Goal: Transaction & Acquisition: Obtain resource

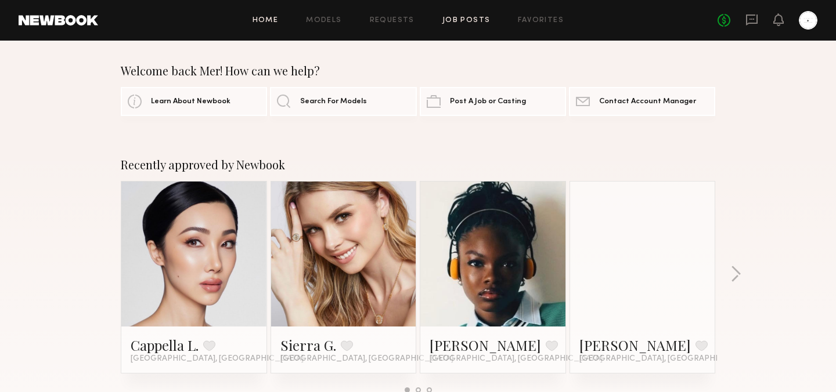
click at [466, 22] on link "Job Posts" at bounding box center [466, 21] width 48 height 8
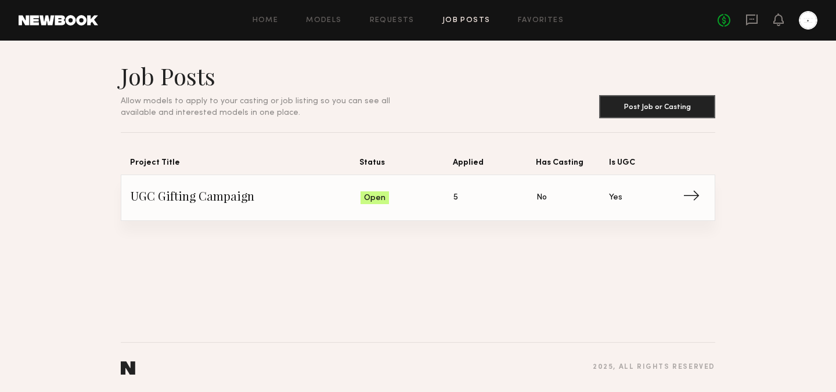
click at [242, 196] on span "UGC Gifting Campaign" at bounding box center [246, 197] width 230 height 17
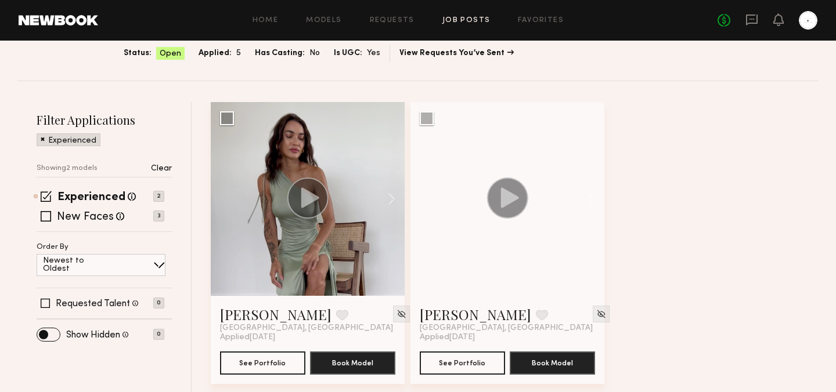
scroll to position [93, 0]
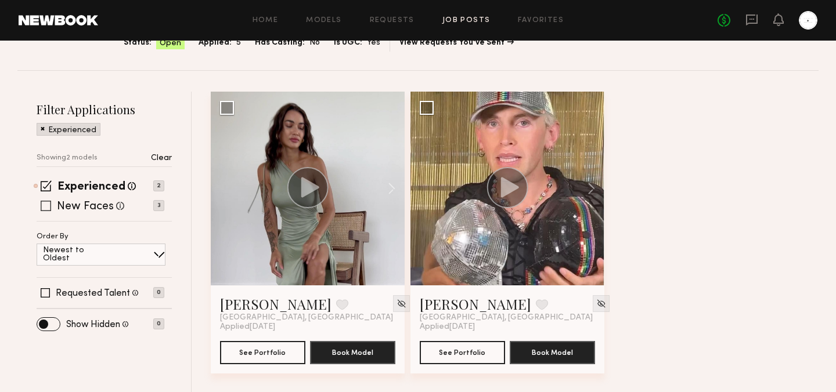
click at [45, 207] on span at bounding box center [46, 206] width 10 height 10
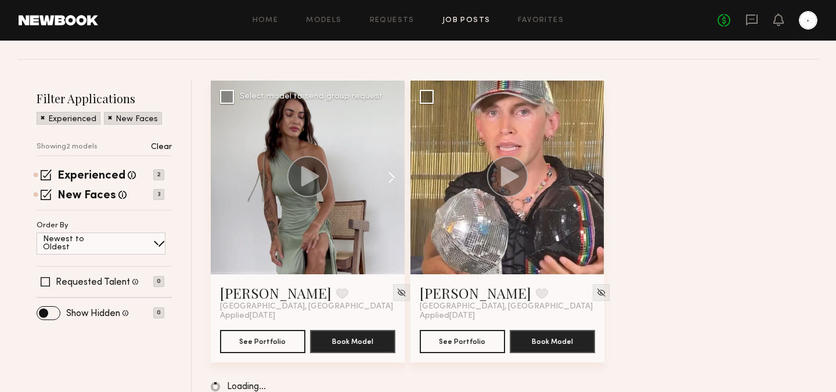
click at [398, 191] on button at bounding box center [385, 178] width 37 height 194
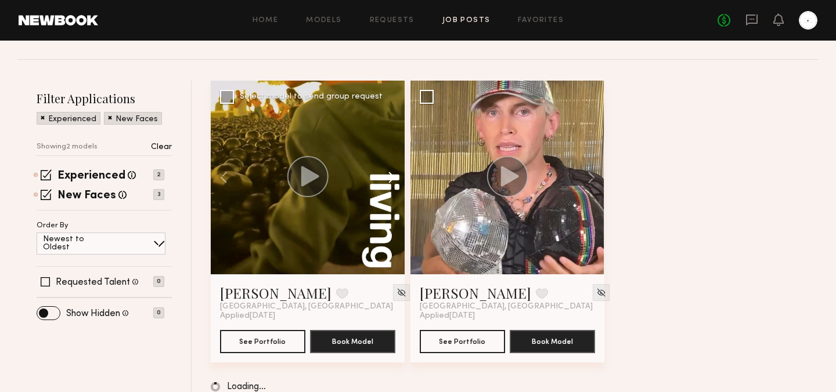
scroll to position [104, 0]
click at [392, 179] on button at bounding box center [385, 178] width 37 height 194
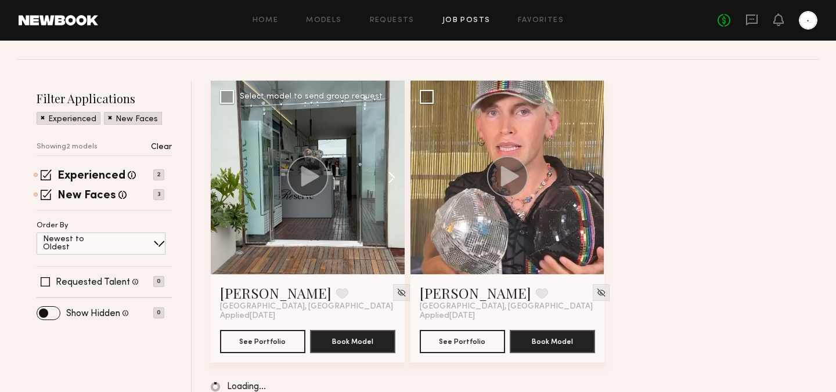
click at [391, 179] on button at bounding box center [385, 178] width 37 height 194
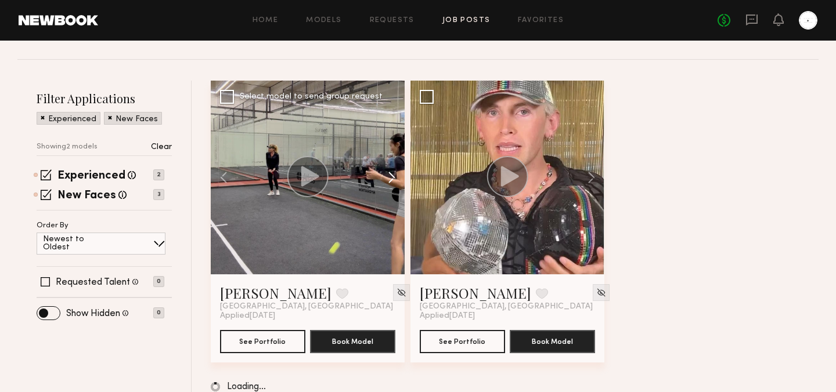
click at [389, 176] on button at bounding box center [385, 178] width 37 height 194
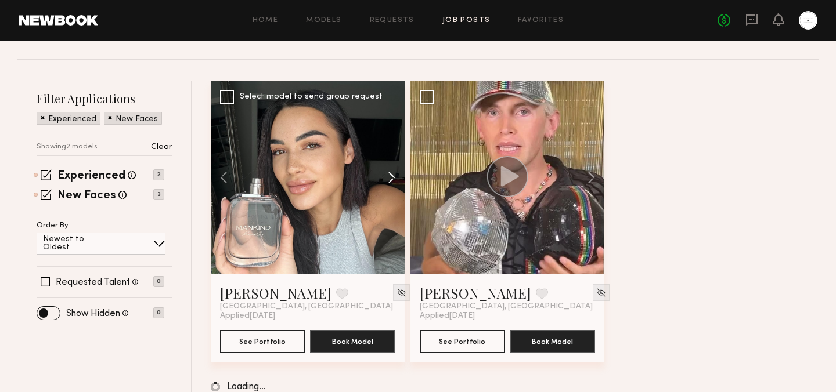
click at [389, 176] on button at bounding box center [385, 178] width 37 height 194
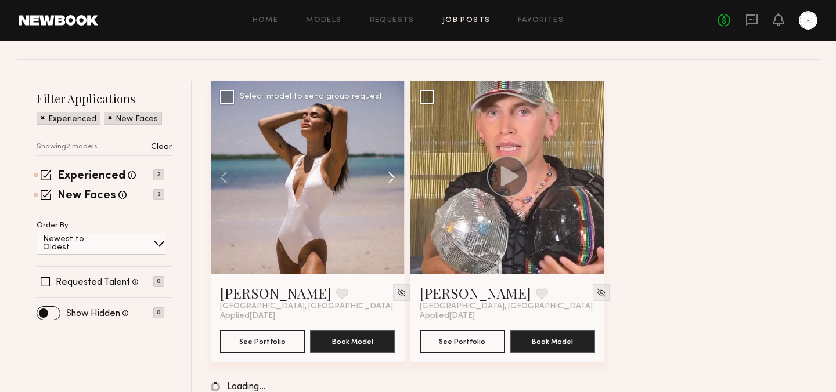
click at [389, 176] on button at bounding box center [385, 178] width 37 height 194
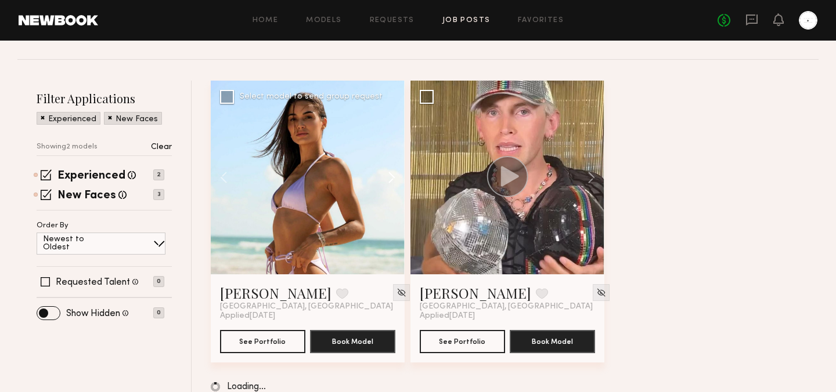
click at [389, 176] on button at bounding box center [385, 178] width 37 height 194
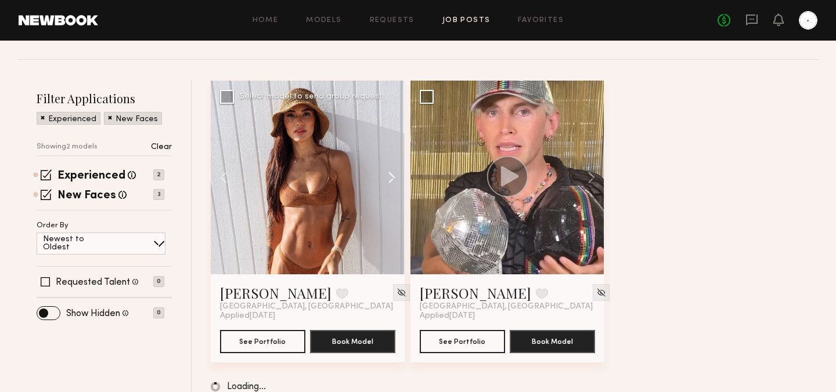
click at [389, 176] on button at bounding box center [385, 178] width 37 height 194
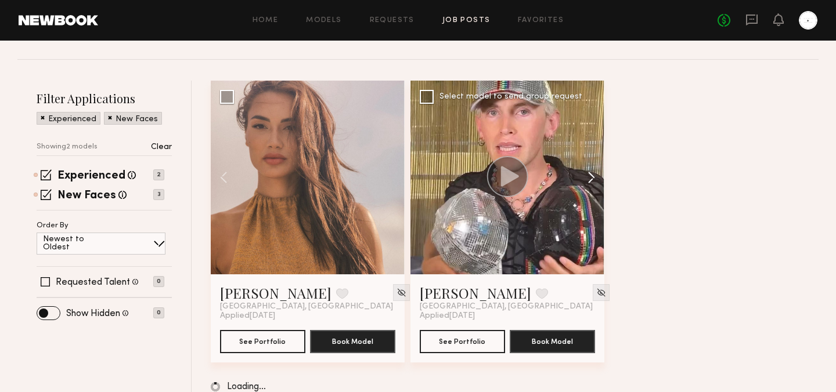
click at [590, 174] on button at bounding box center [585, 178] width 37 height 194
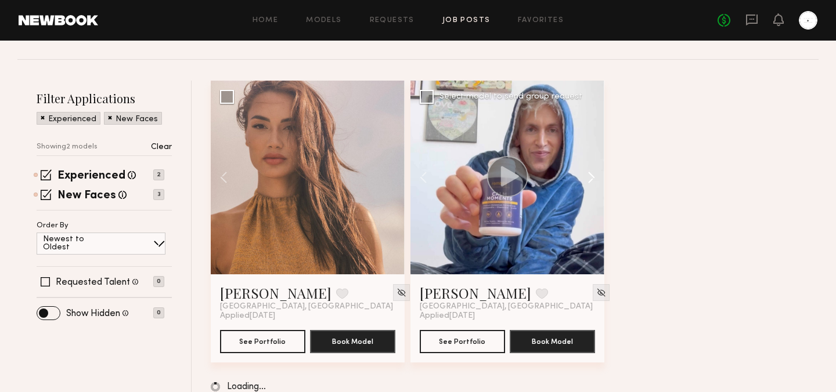
click at [590, 174] on button at bounding box center [585, 178] width 37 height 194
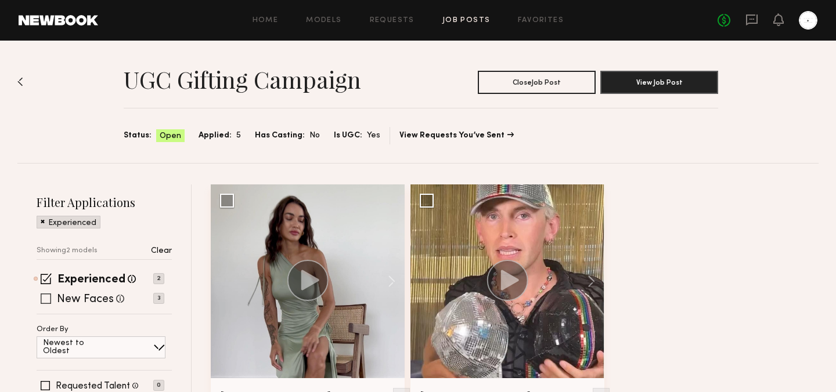
click at [98, 299] on label "New Faces" at bounding box center [85, 300] width 57 height 12
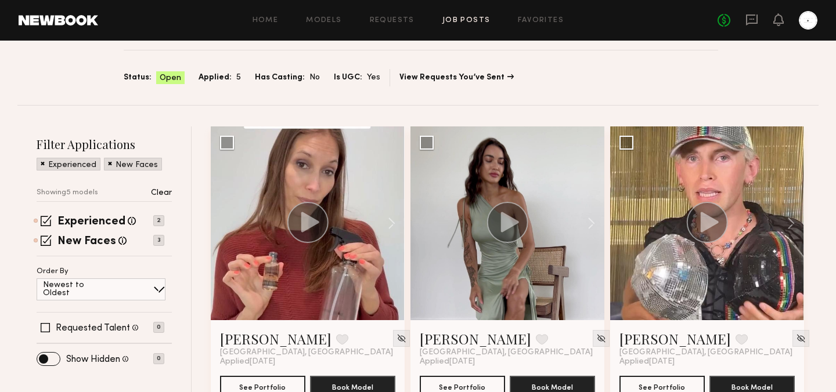
scroll to position [127, 0]
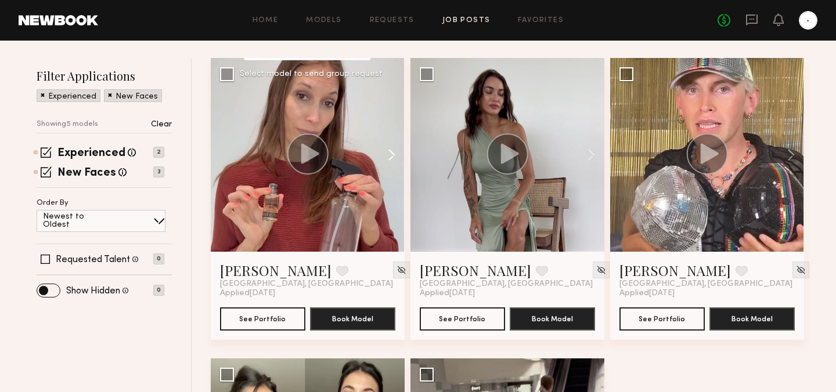
click at [395, 156] on button at bounding box center [385, 155] width 37 height 194
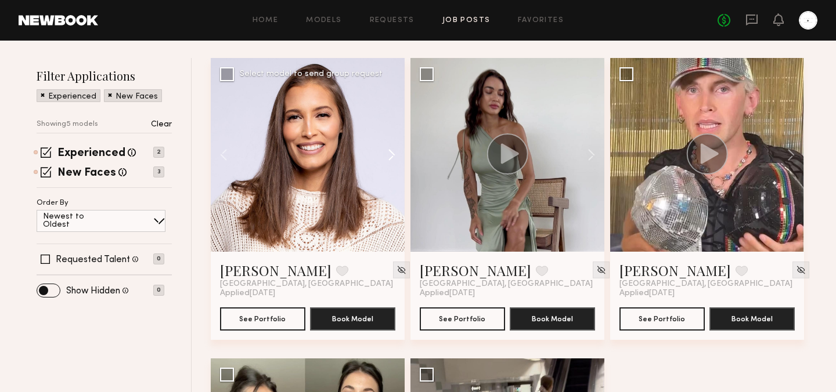
click at [395, 156] on button at bounding box center [385, 155] width 37 height 194
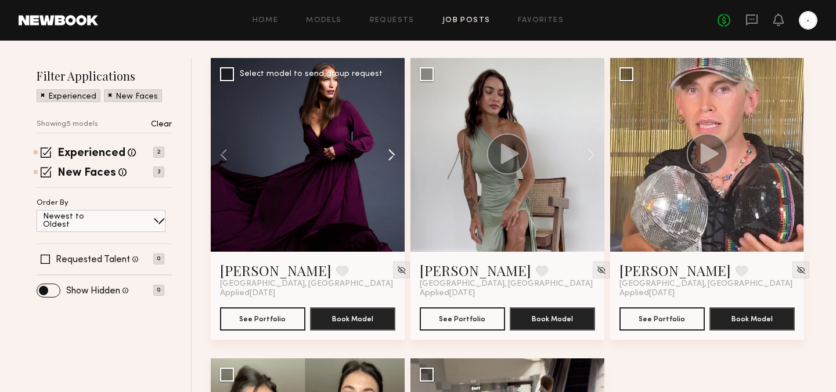
click at [395, 156] on button at bounding box center [385, 155] width 37 height 194
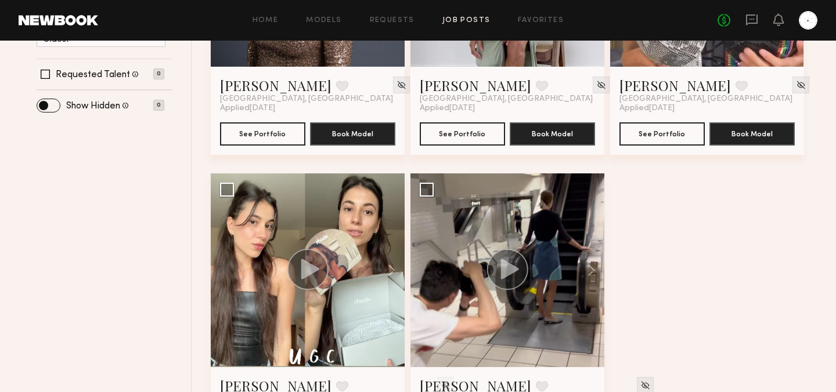
scroll to position [323, 0]
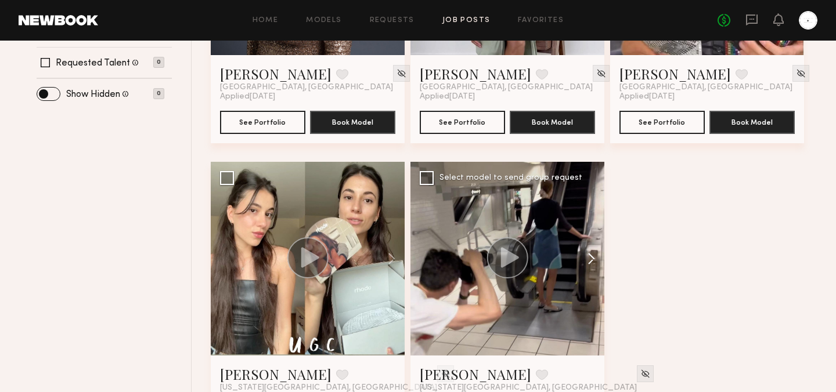
click at [591, 255] on button at bounding box center [585, 259] width 37 height 194
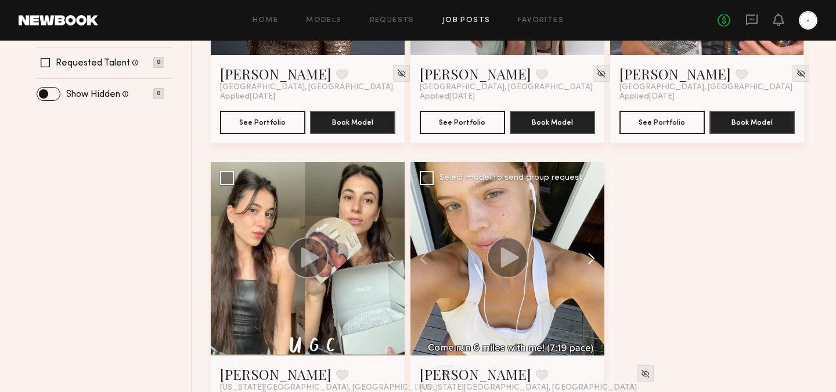
click at [591, 255] on button at bounding box center [585, 259] width 37 height 194
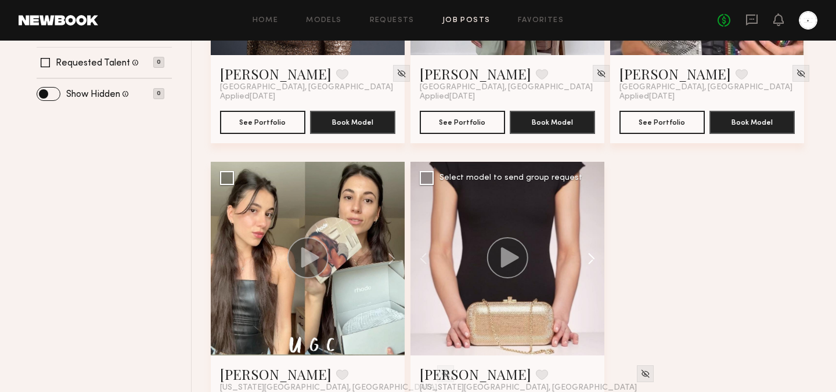
click at [591, 255] on button at bounding box center [585, 259] width 37 height 194
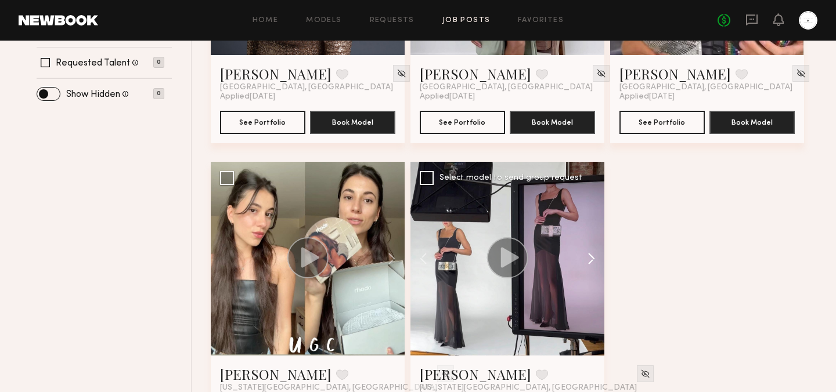
click at [591, 255] on button at bounding box center [585, 259] width 37 height 194
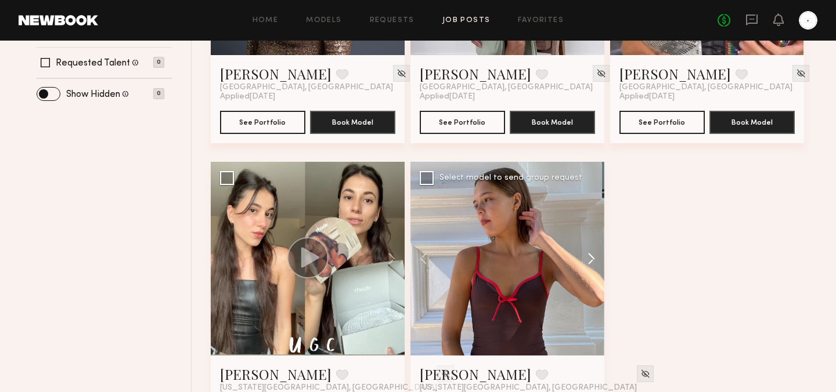
click at [591, 256] on button at bounding box center [585, 259] width 37 height 194
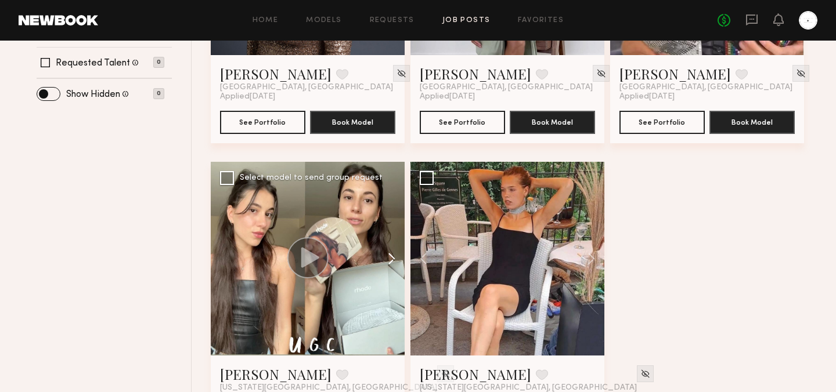
click at [391, 261] on button at bounding box center [385, 259] width 37 height 194
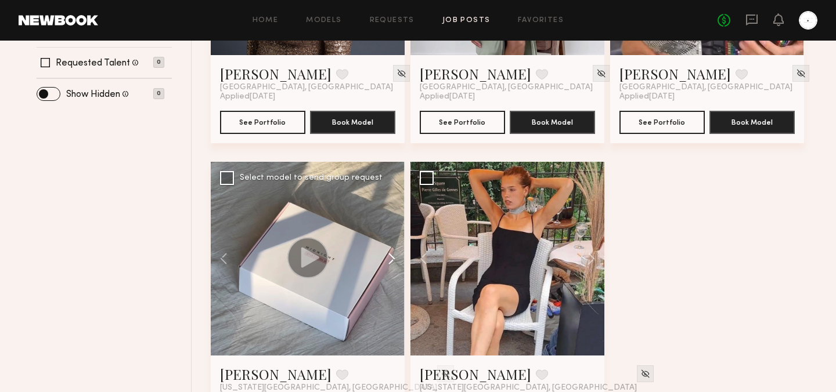
click at [391, 261] on button at bounding box center [385, 259] width 37 height 194
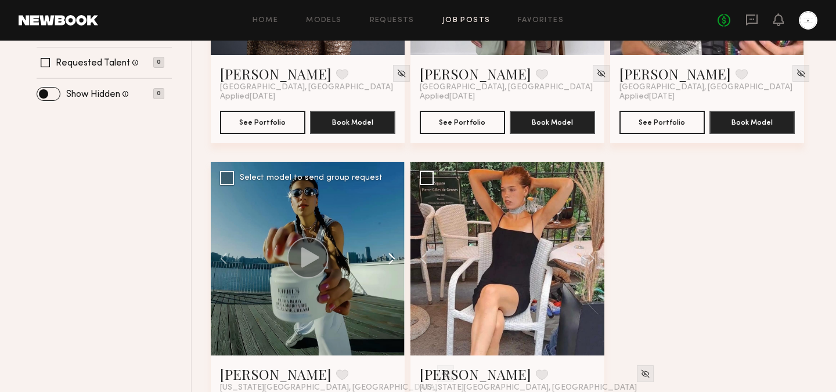
click at [391, 257] on button at bounding box center [385, 259] width 37 height 194
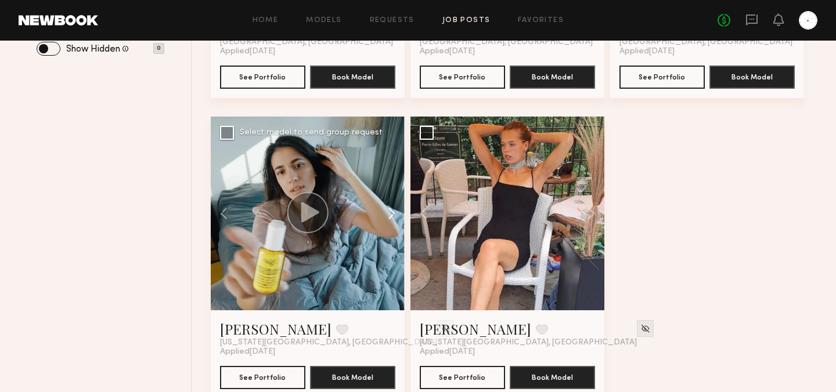
scroll to position [393, 0]
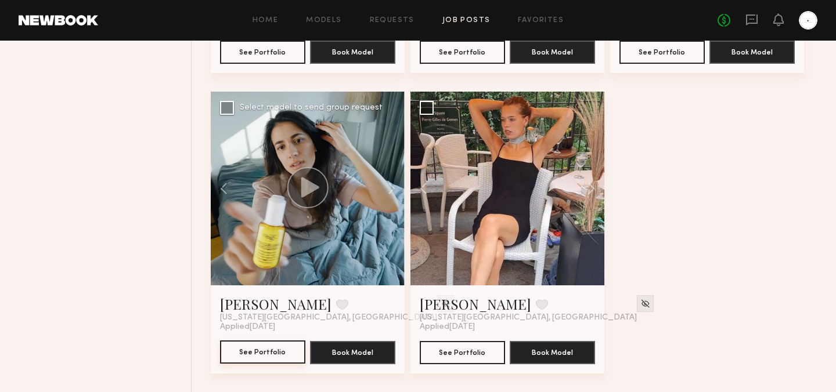
click at [267, 351] on button "See Portfolio" at bounding box center [262, 352] width 85 height 23
click at [445, 357] on button "See Portfolio" at bounding box center [462, 352] width 85 height 23
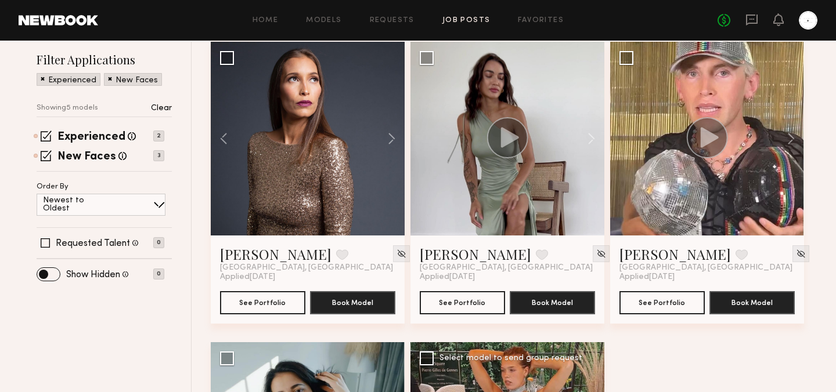
scroll to position [55, 0]
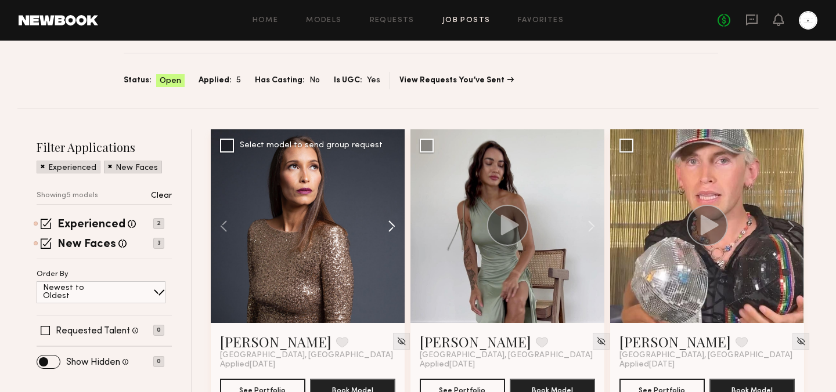
click at [392, 221] on button at bounding box center [385, 226] width 37 height 194
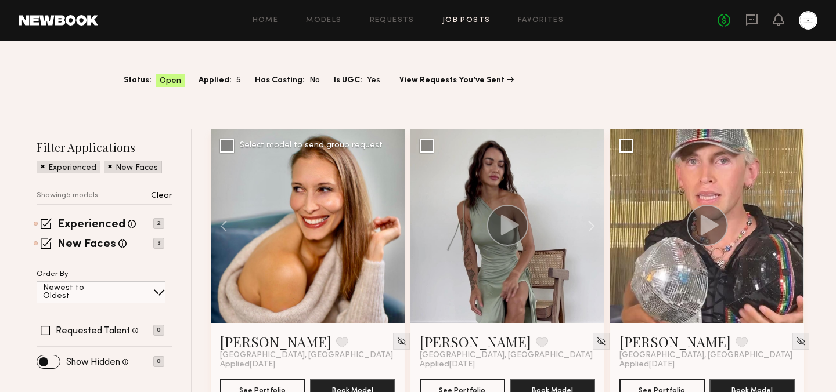
click at [392, 221] on div at bounding box center [308, 226] width 194 height 194
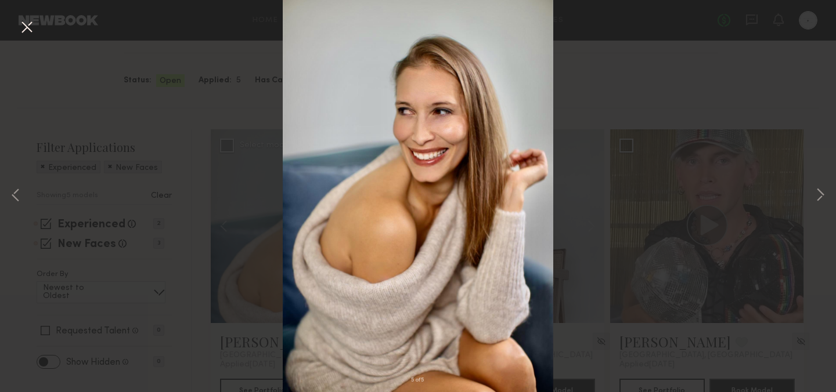
click at [23, 33] on button at bounding box center [26, 27] width 19 height 21
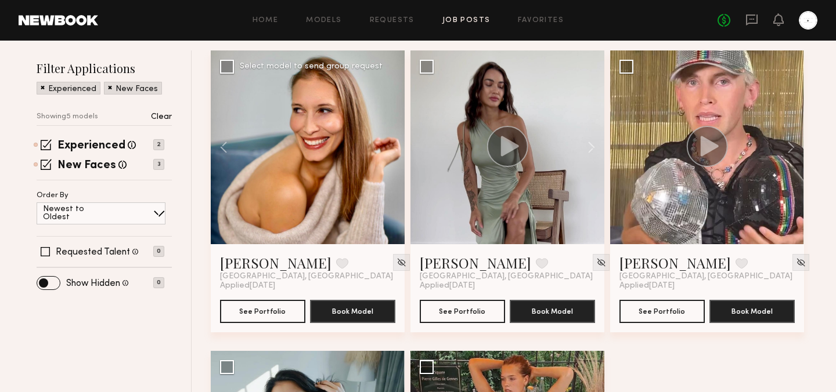
scroll to position [157, 0]
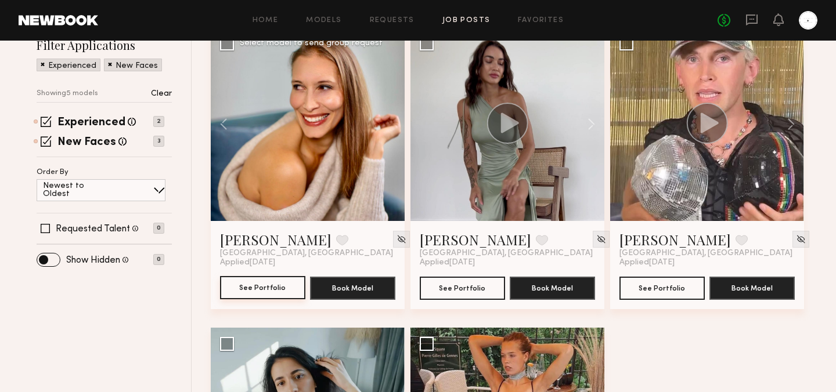
click at [273, 295] on button "See Portfolio" at bounding box center [262, 287] width 85 height 23
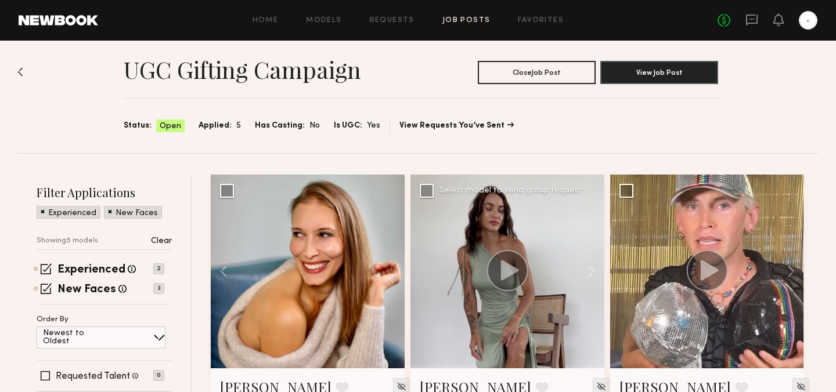
scroll to position [0, 0]
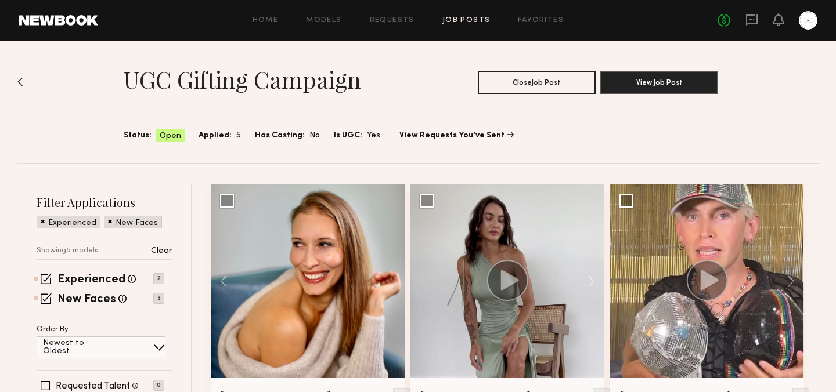
click at [19, 82] on img at bounding box center [20, 81] width 6 height 9
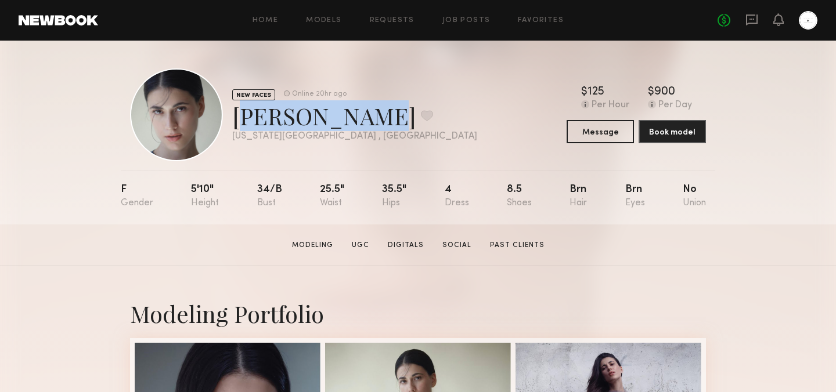
drag, startPoint x: 233, startPoint y: 120, endPoint x: 359, endPoint y: 122, distance: 126.6
click at [359, 122] on div "Khrystyna K. Favorite" at bounding box center [354, 115] width 245 height 31
copy div "Khrystyna K"
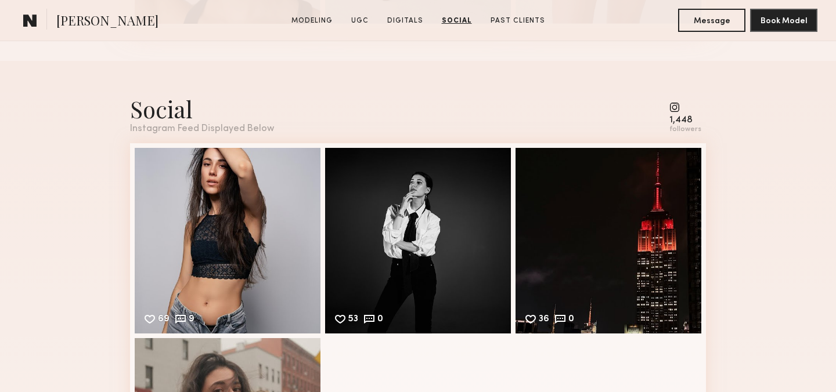
scroll to position [2338, 0]
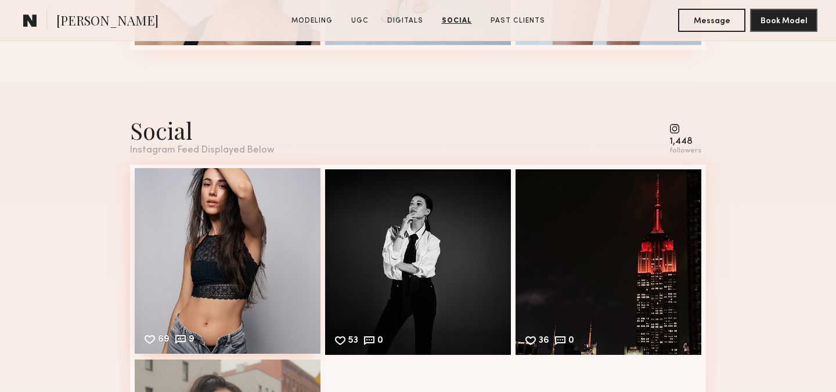
click at [236, 229] on div "69 9 Likes & comments displayed to show model’s engagement" at bounding box center [228, 261] width 186 height 186
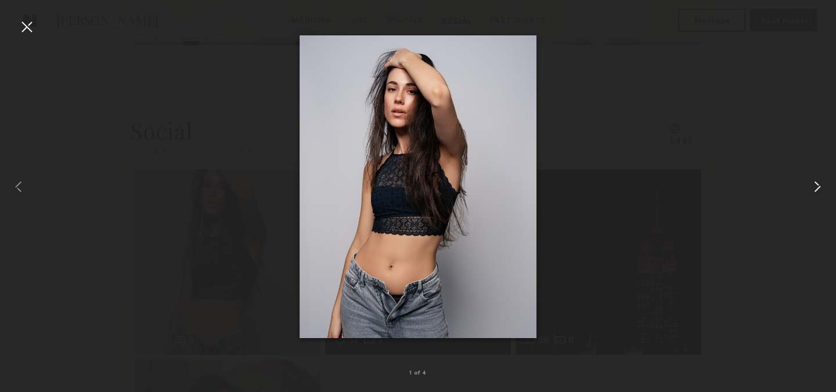
click at [819, 191] on common-icon at bounding box center [817, 187] width 19 height 19
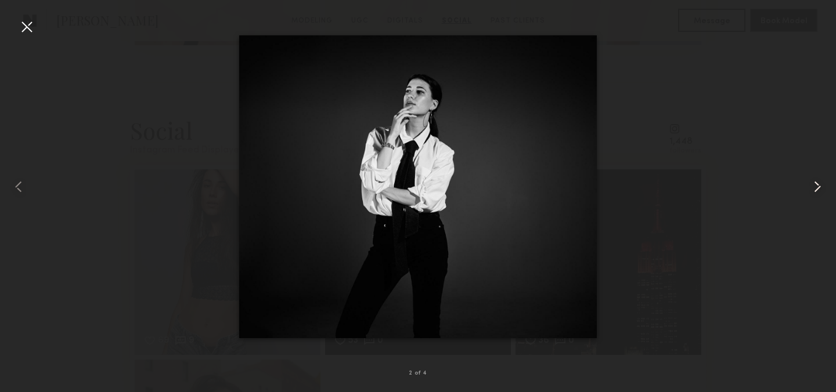
click at [819, 191] on common-icon at bounding box center [817, 187] width 19 height 19
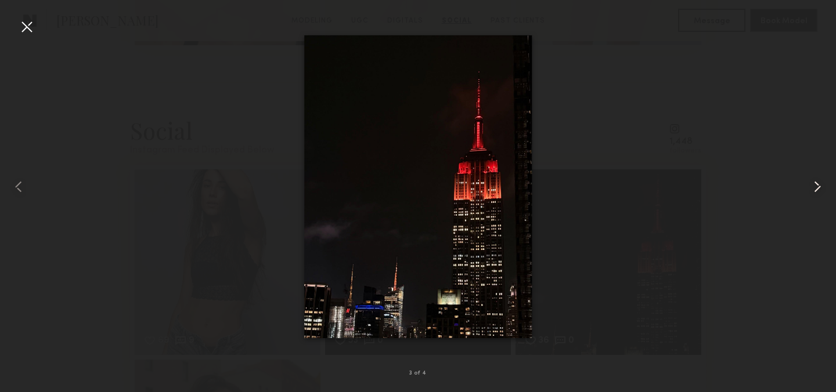
click at [818, 185] on common-icon at bounding box center [817, 187] width 19 height 19
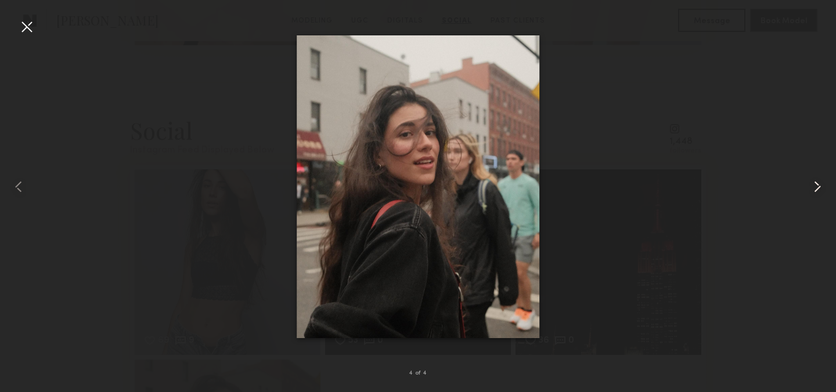
click at [818, 185] on common-icon at bounding box center [817, 187] width 19 height 19
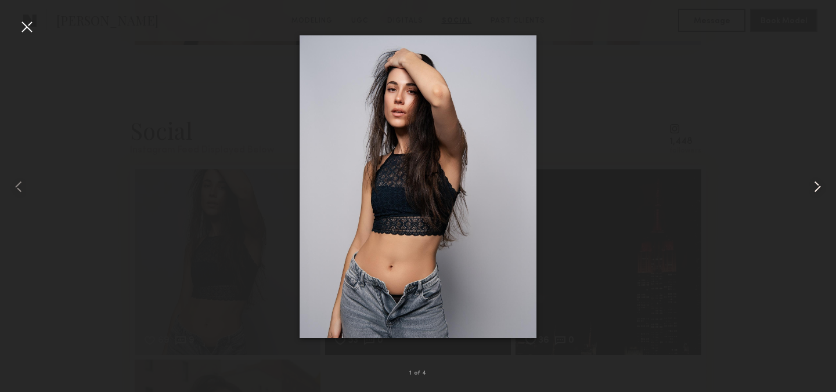
click at [818, 185] on common-icon at bounding box center [817, 187] width 19 height 19
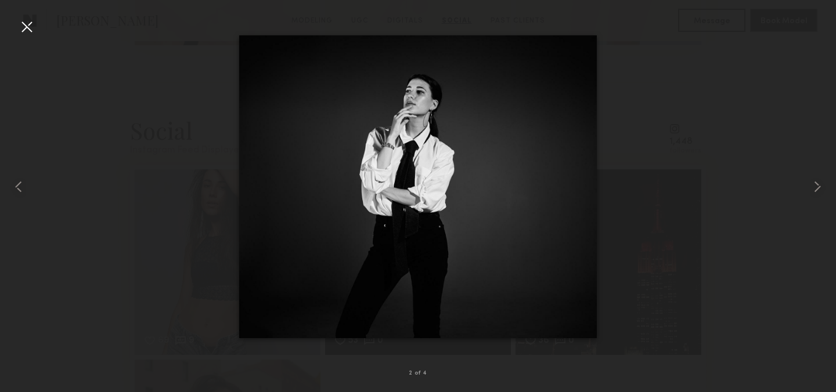
click at [24, 28] on div at bounding box center [26, 26] width 19 height 19
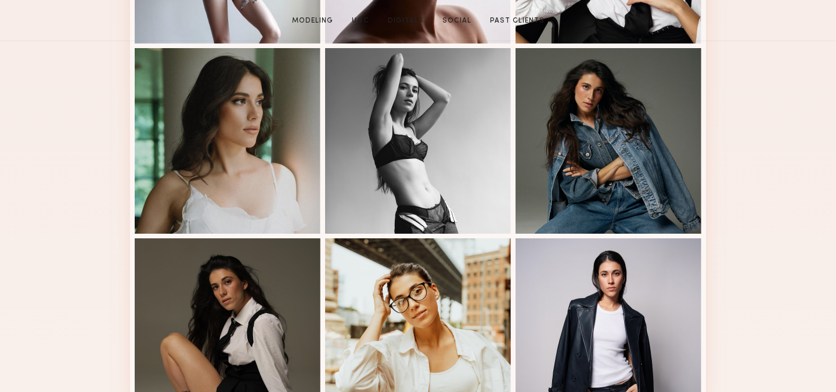
scroll to position [0, 0]
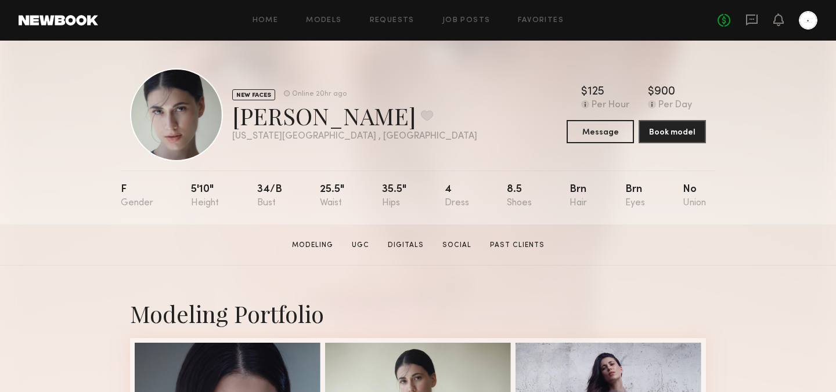
click at [46, 19] on link at bounding box center [59, 20] width 80 height 10
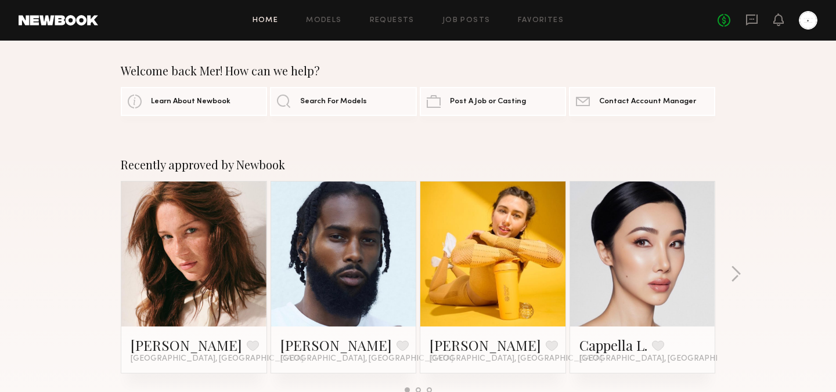
click at [812, 27] on div at bounding box center [808, 20] width 19 height 19
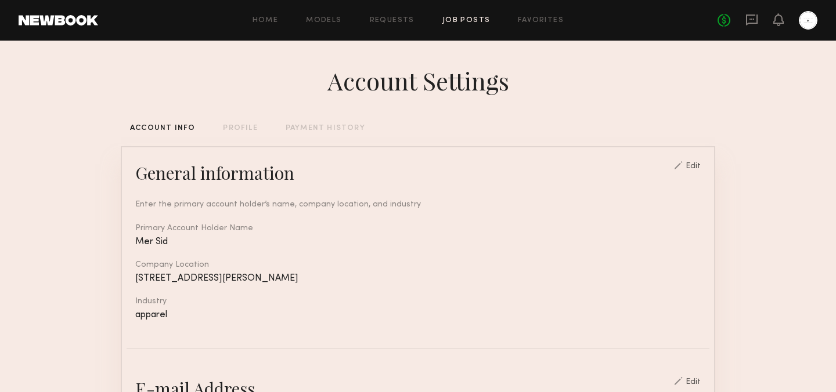
click at [457, 18] on link "Job Posts" at bounding box center [466, 21] width 48 height 8
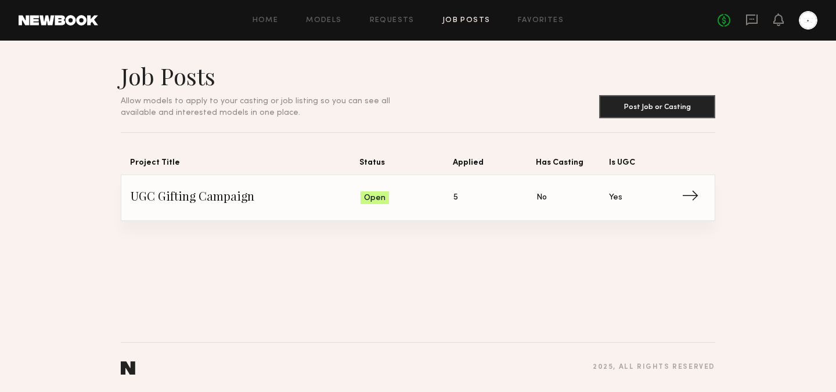
click at [768, 62] on section "Job Posts Allow models to apply to your casting or job listing so you can see a…" at bounding box center [418, 142] width 836 height 160
